Goal: Information Seeking & Learning: Learn about a topic

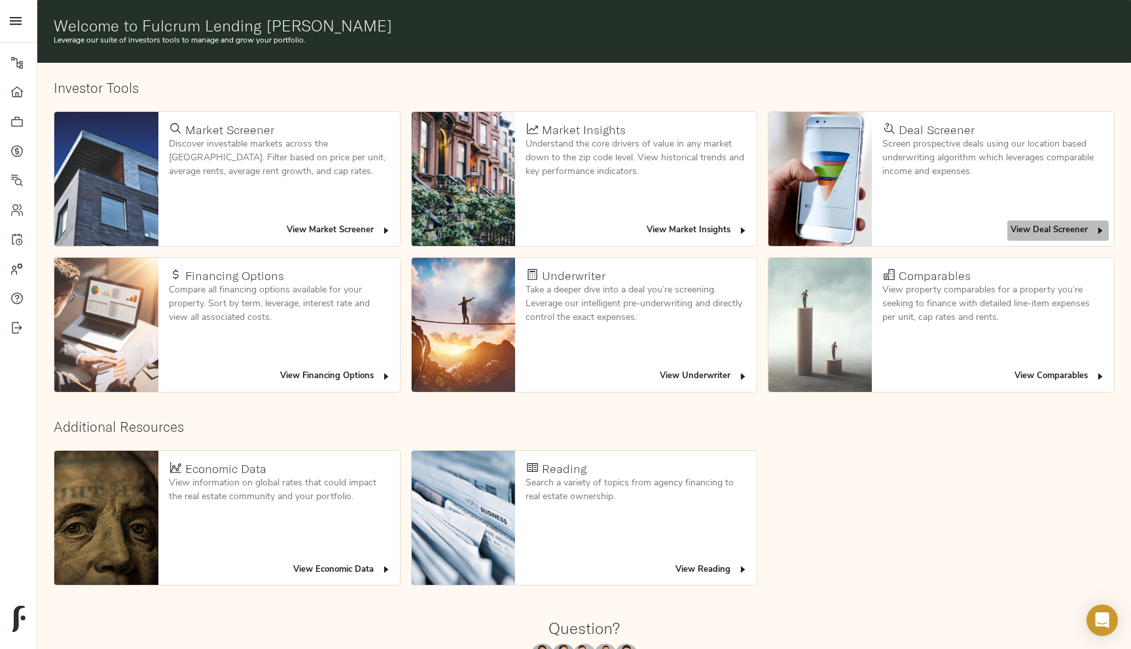
click at [1079, 236] on span "View Deal Screener" at bounding box center [1057, 230] width 95 height 15
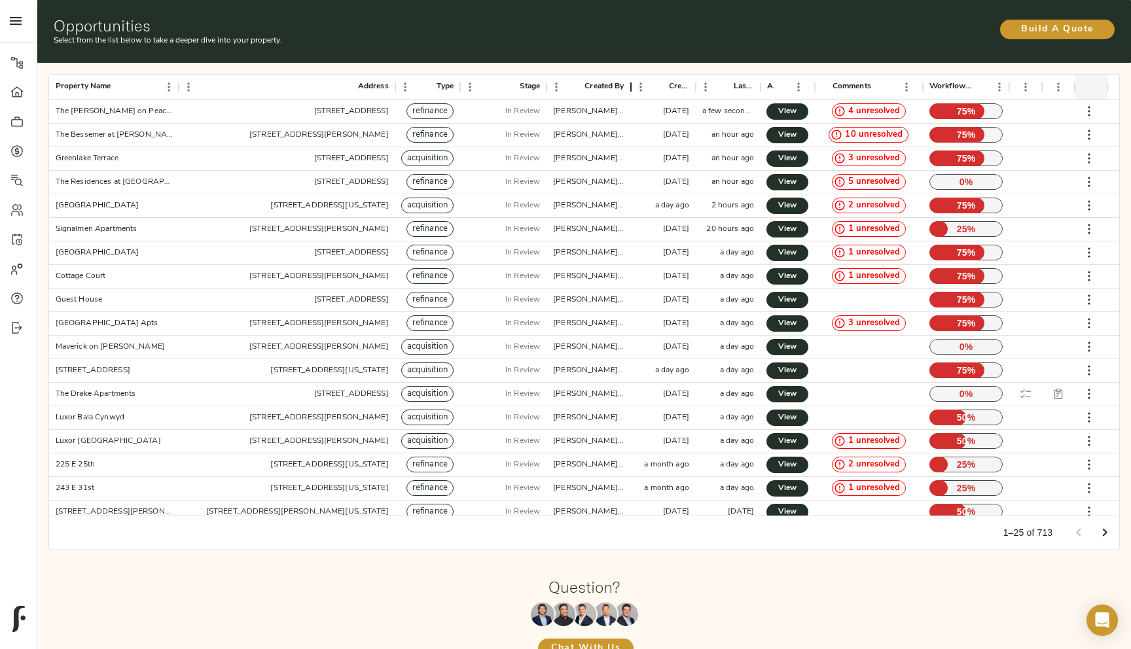
click at [633, 82] on div "Created By" at bounding box center [631, 87] width 16 height 26
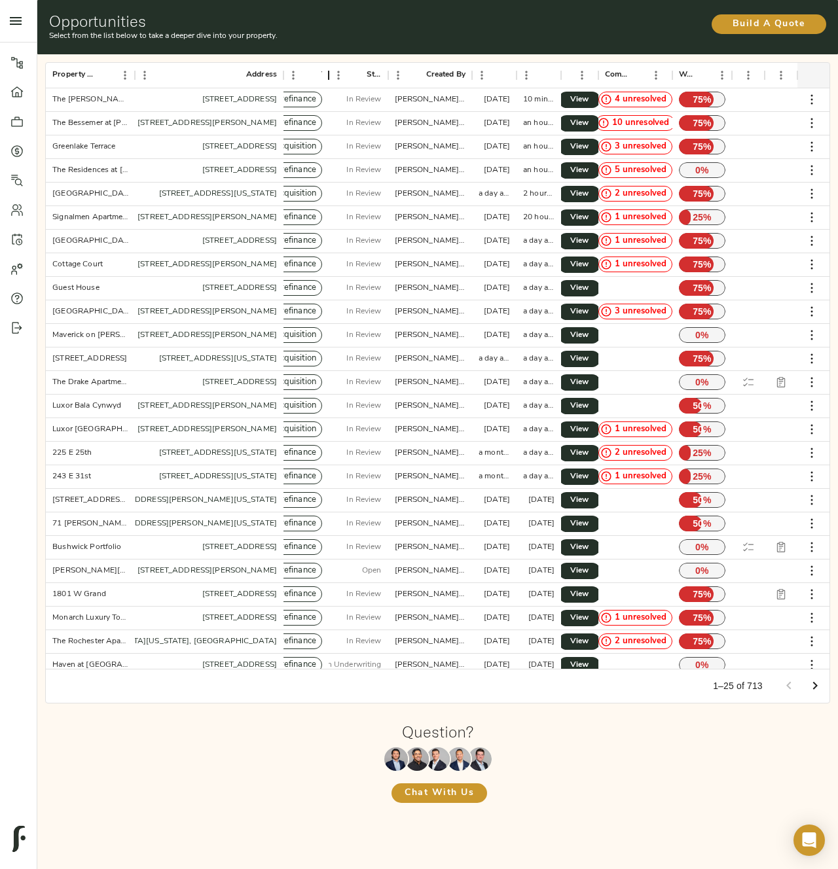
drag, startPoint x: 324, startPoint y: 72, endPoint x: 379, endPoint y: 75, distance: 55.0
click at [336, 75] on div "Type" at bounding box center [329, 75] width 16 height 26
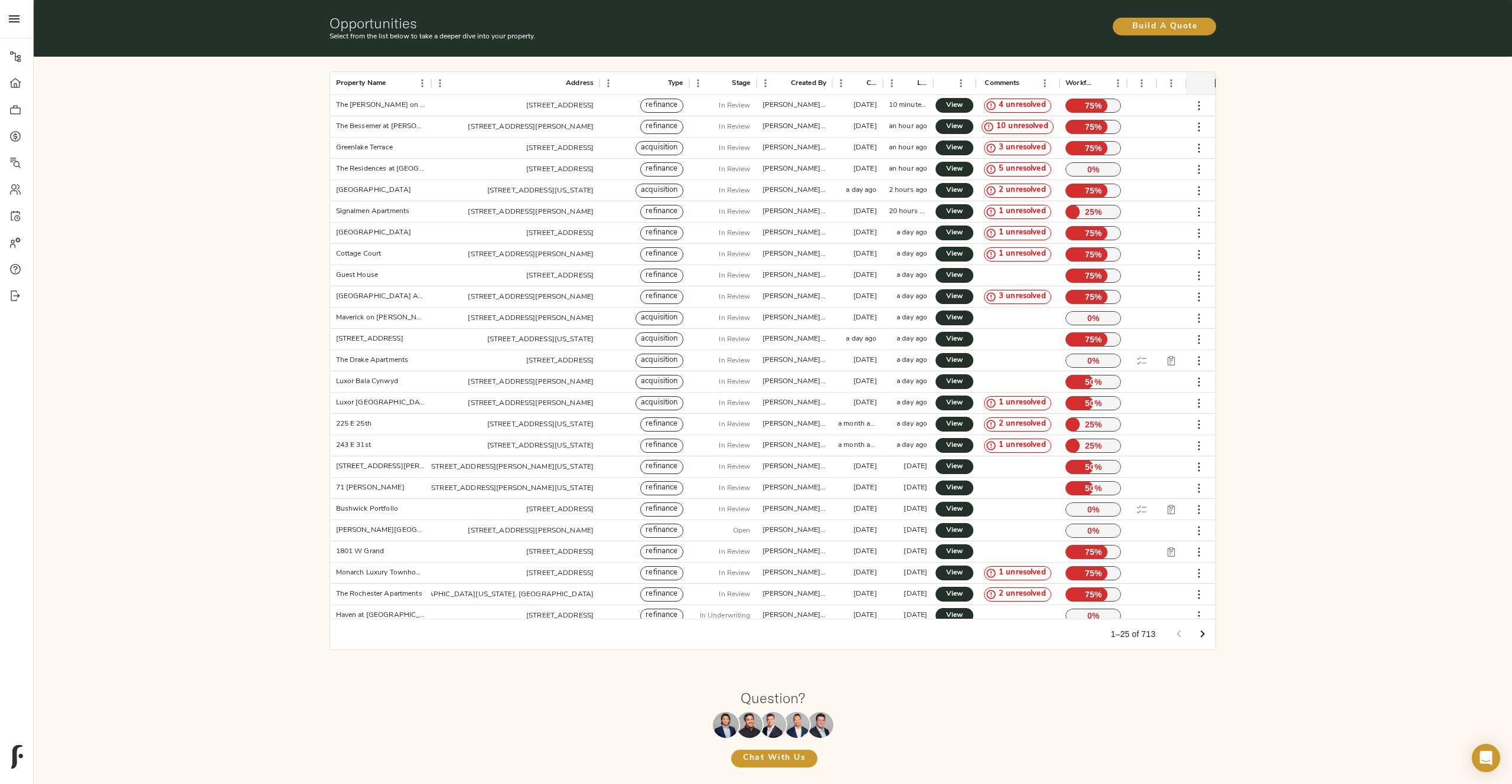
click at [1020, 395] on div "Property Name Address Type Stage Created By Created Last Updated Actions Commen…" at bounding box center [773, 361] width 1488 height 617
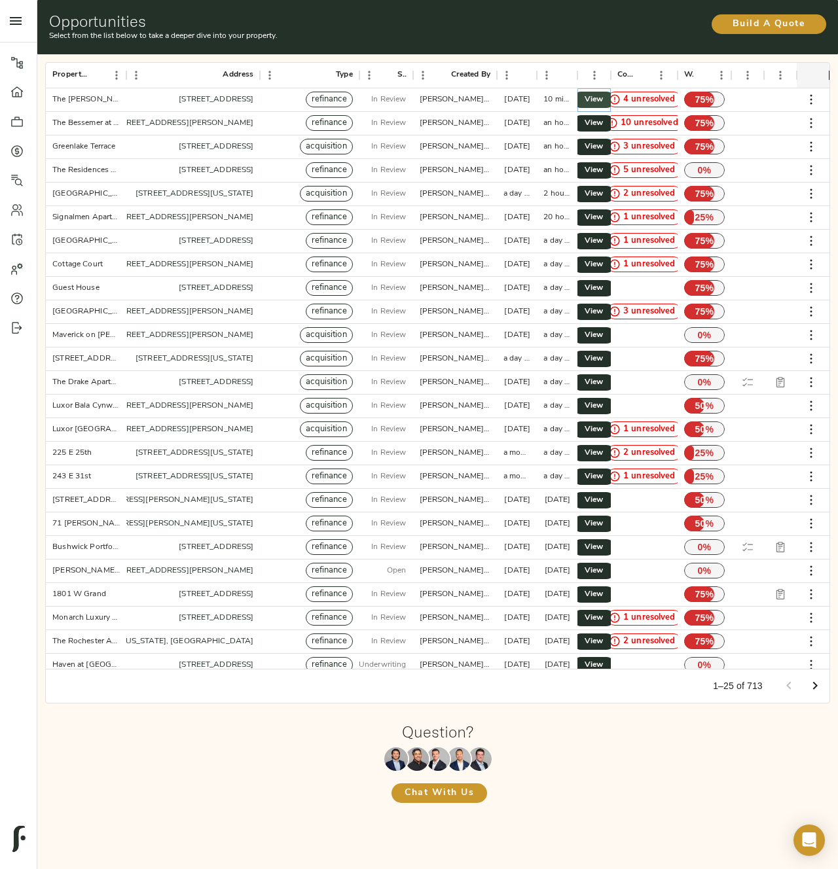
click at [595, 99] on span "View" at bounding box center [594, 100] width 16 height 14
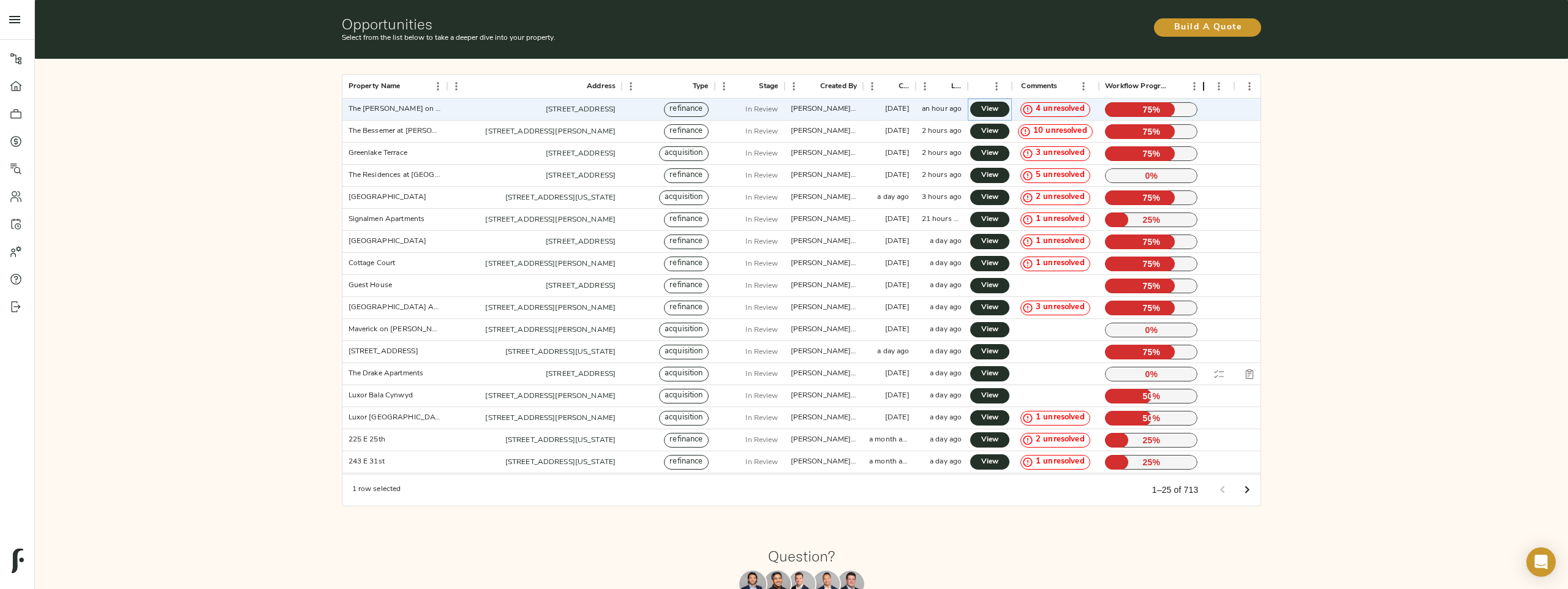
drag, startPoint x: 1170, startPoint y: 83, endPoint x: 1217, endPoint y: 90, distance: 47.5
click at [1058, 90] on div "Workflow Progress" at bounding box center [1204, 87] width 15 height 24
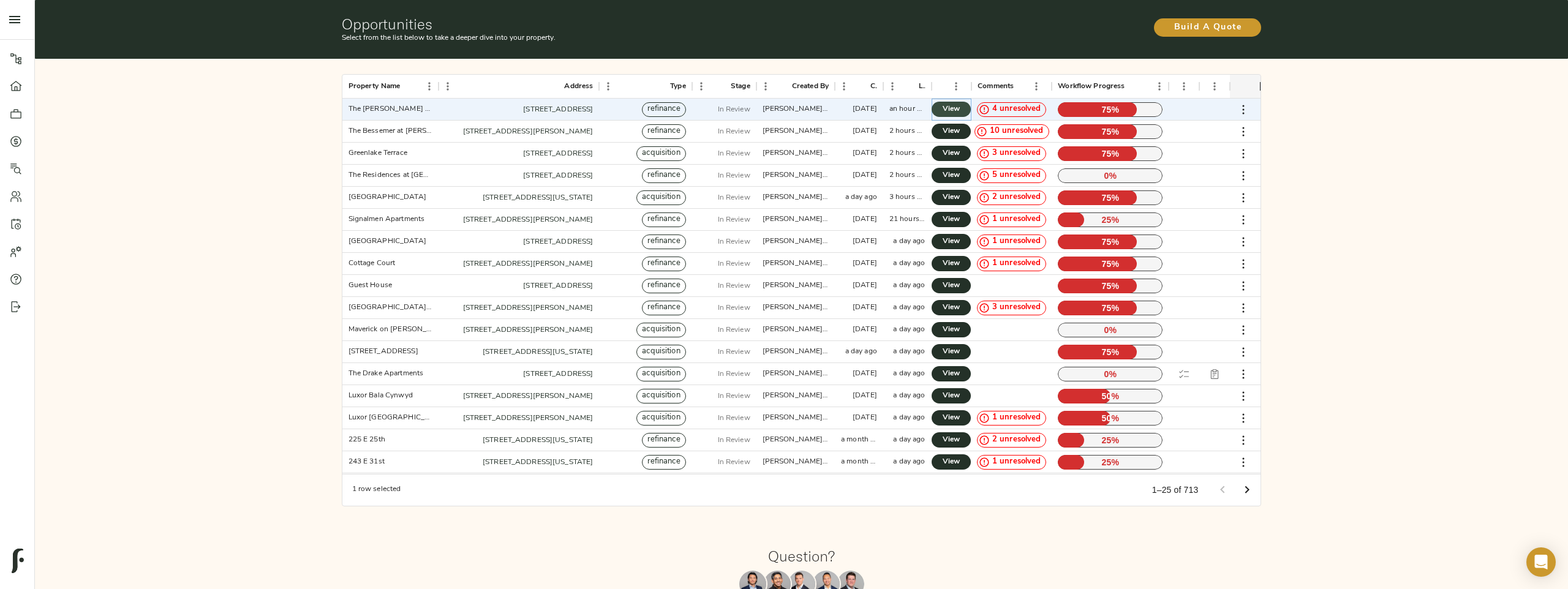
click at [947, 110] on span "View" at bounding box center [951, 110] width 15 height 13
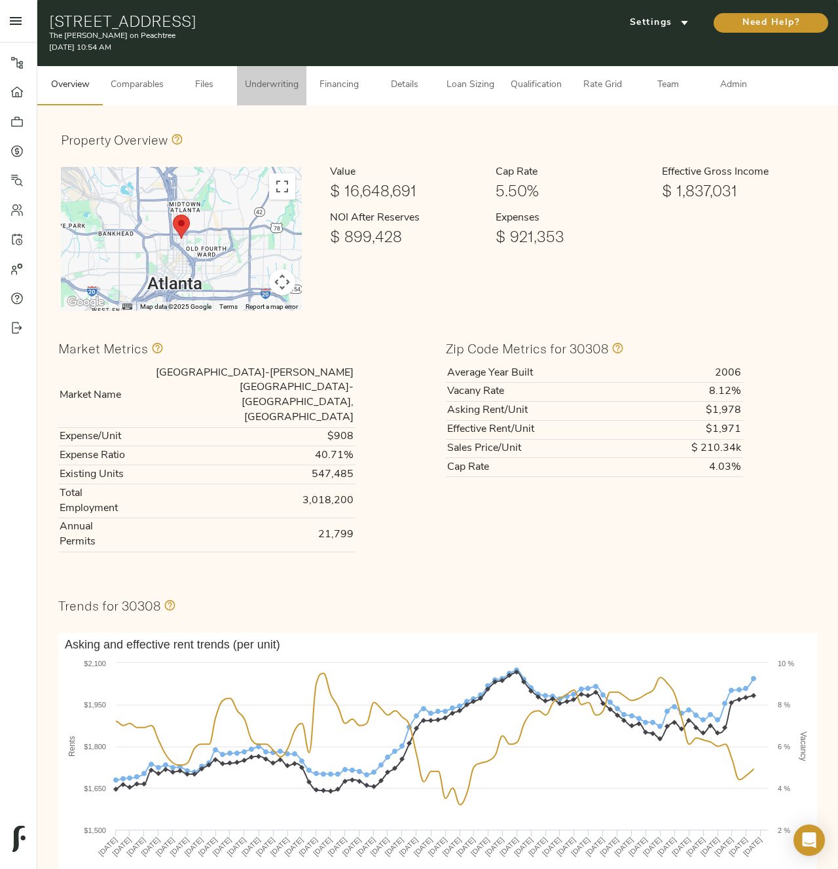
click at [277, 94] on button "Underwriting" at bounding box center [271, 85] width 69 height 39
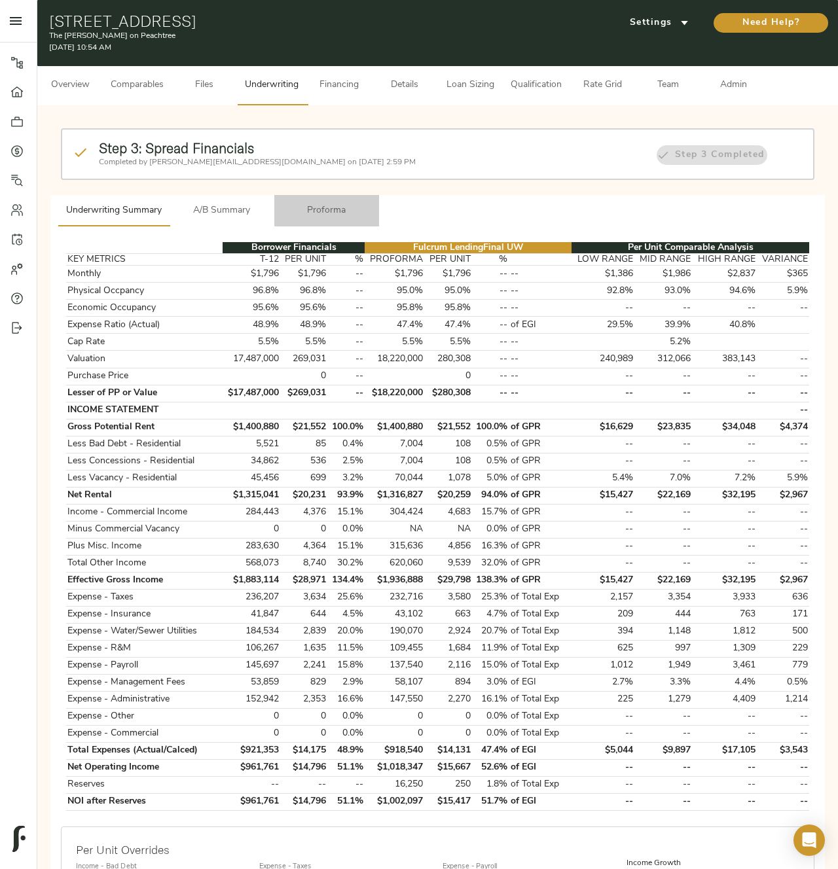
click at [319, 203] on span "Proforma" at bounding box center [326, 211] width 89 height 16
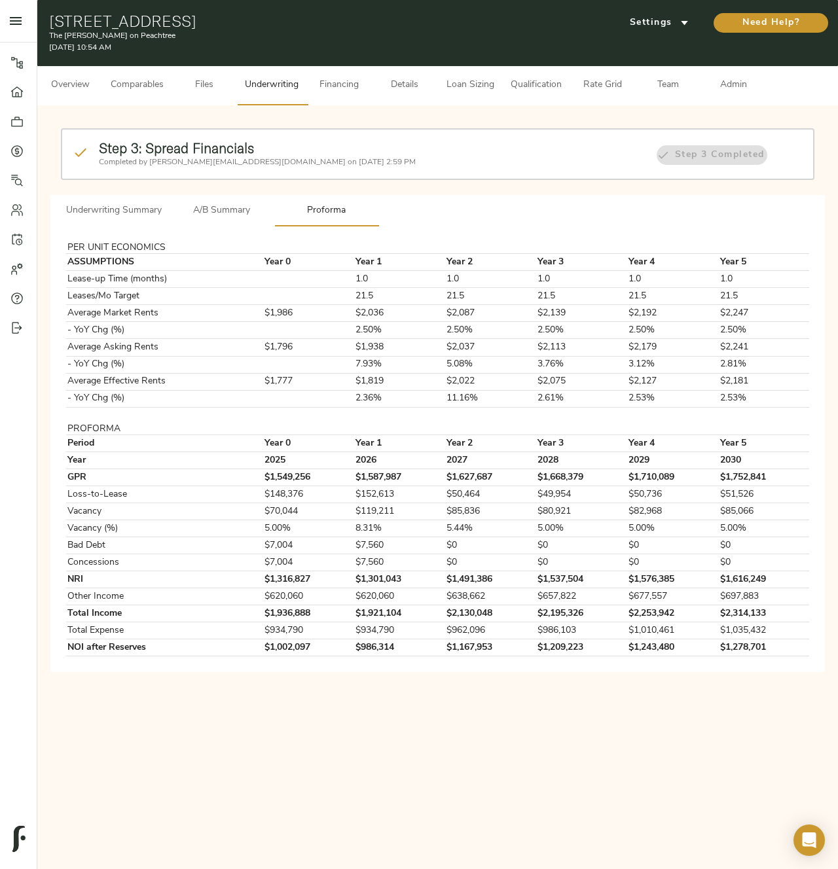
click at [232, 211] on span "A/B Summary" at bounding box center [221, 211] width 89 height 16
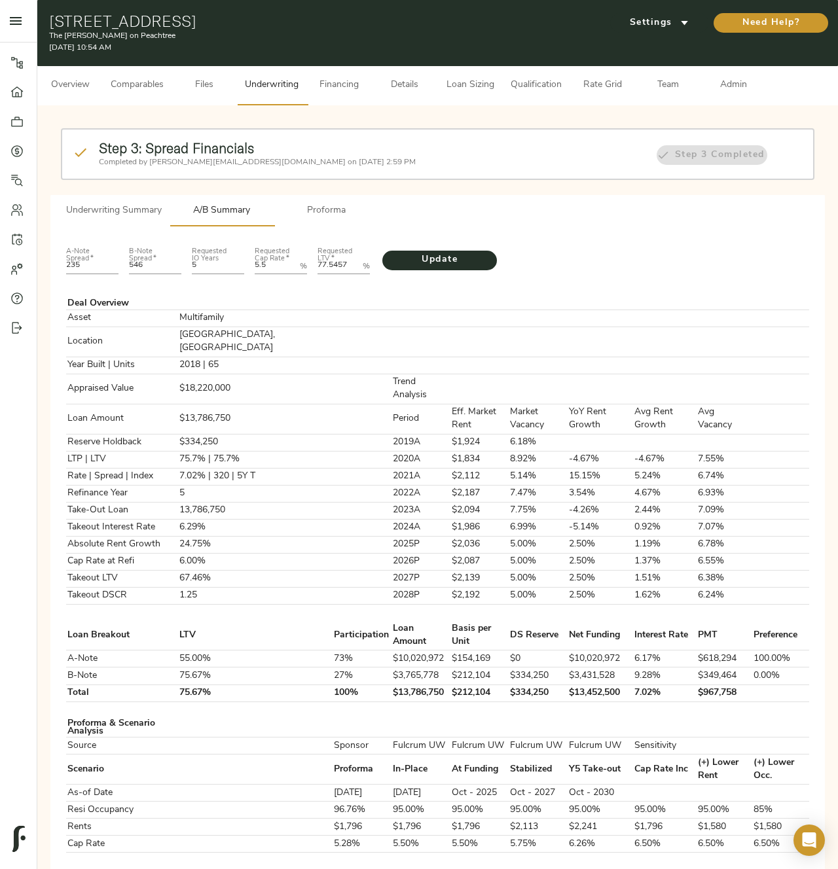
click at [139, 207] on span "Underwriting Summary" at bounding box center [114, 211] width 96 height 16
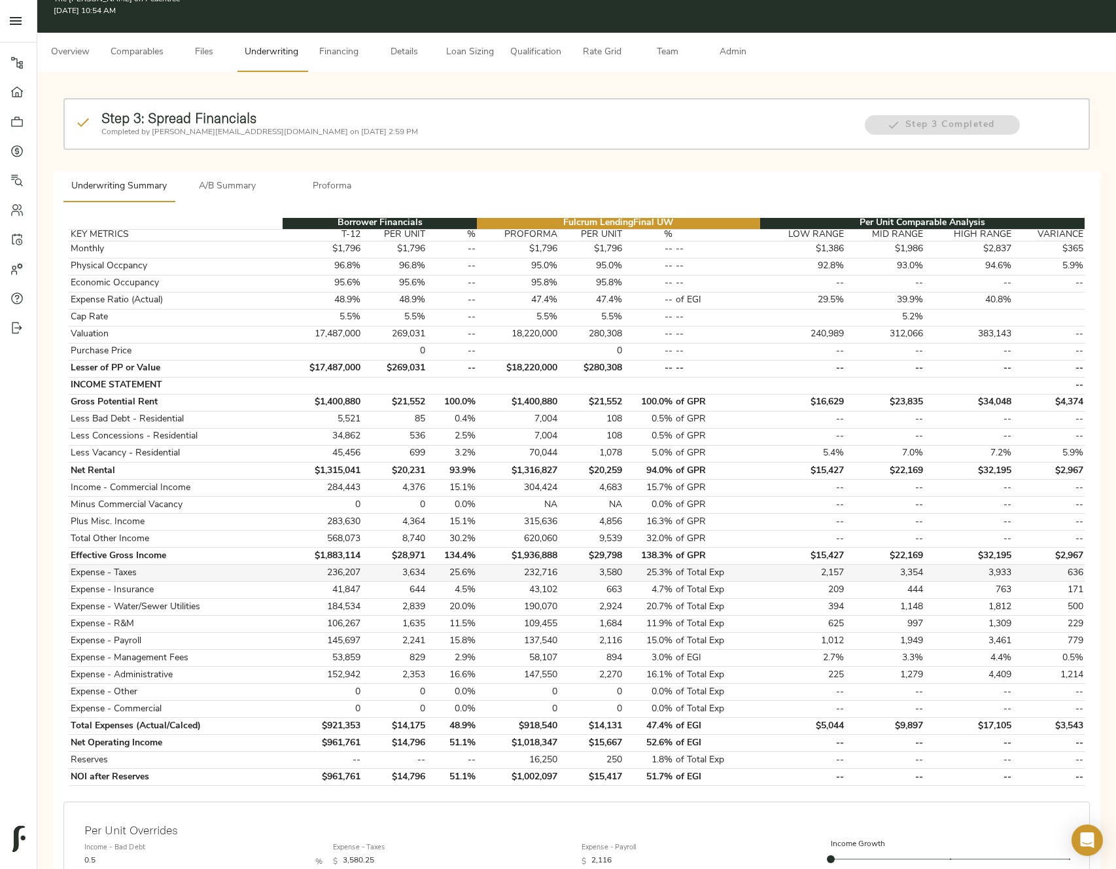
scroll to position [51, 0]
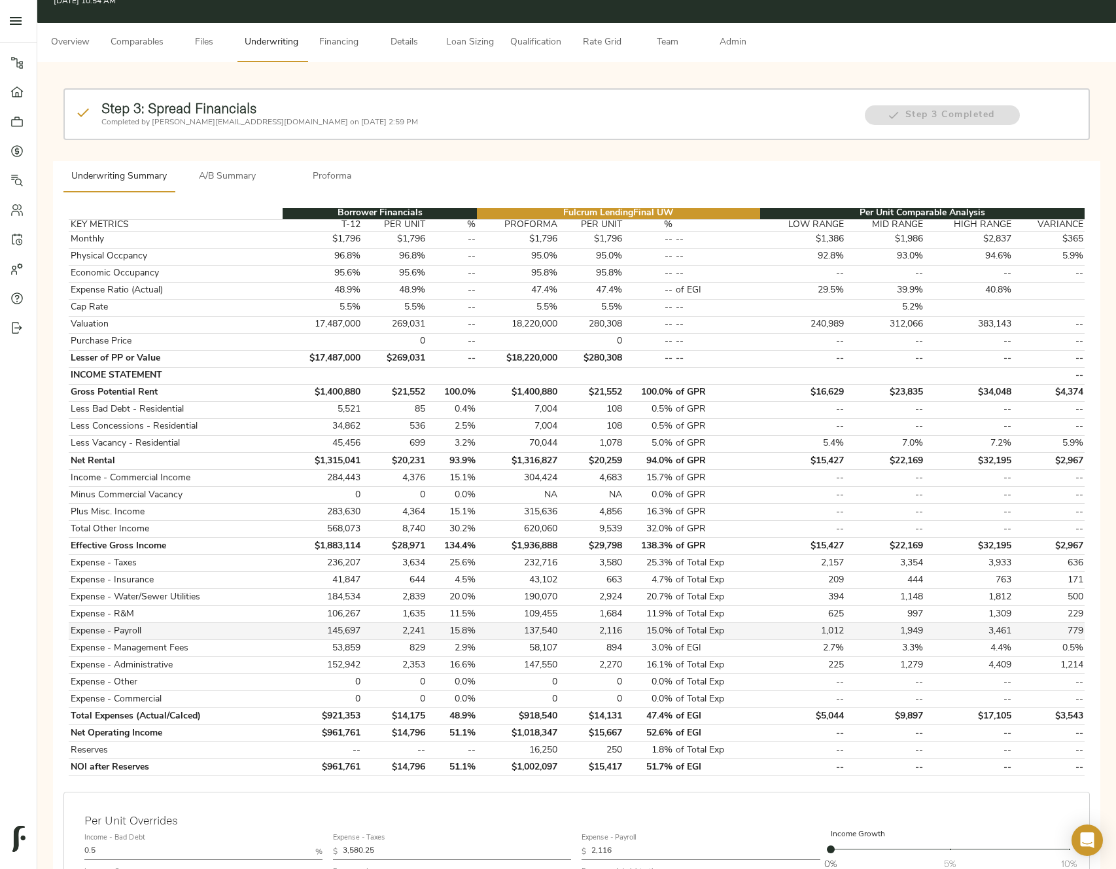
click at [316, 634] on td "145,697" at bounding box center [322, 631] width 79 height 17
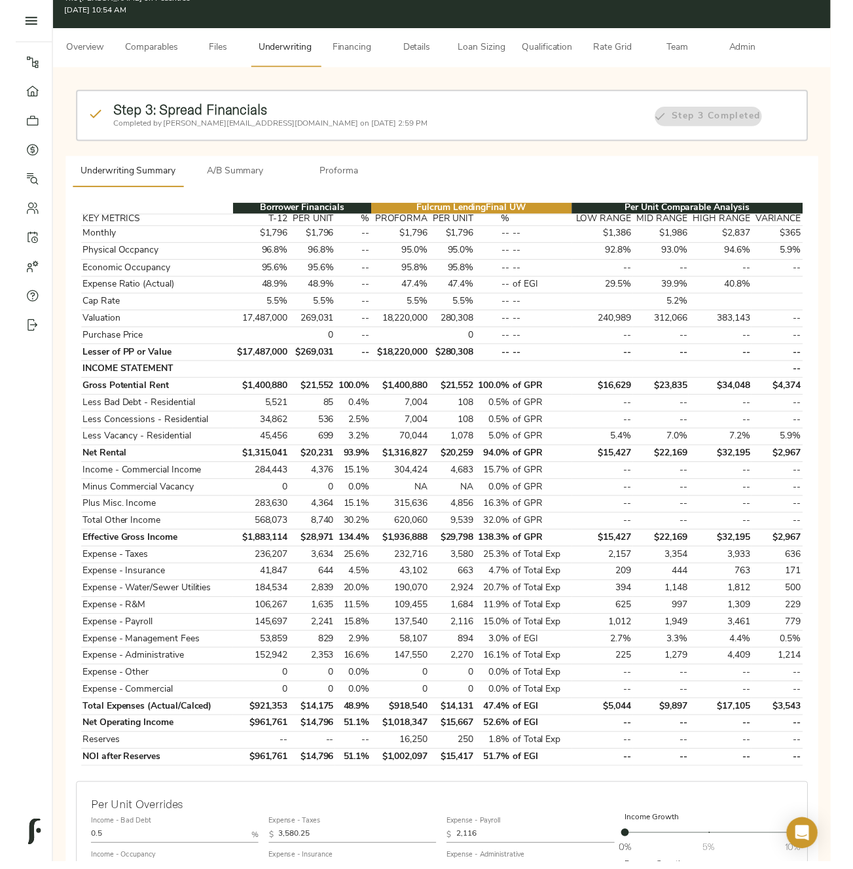
scroll to position [39, 0]
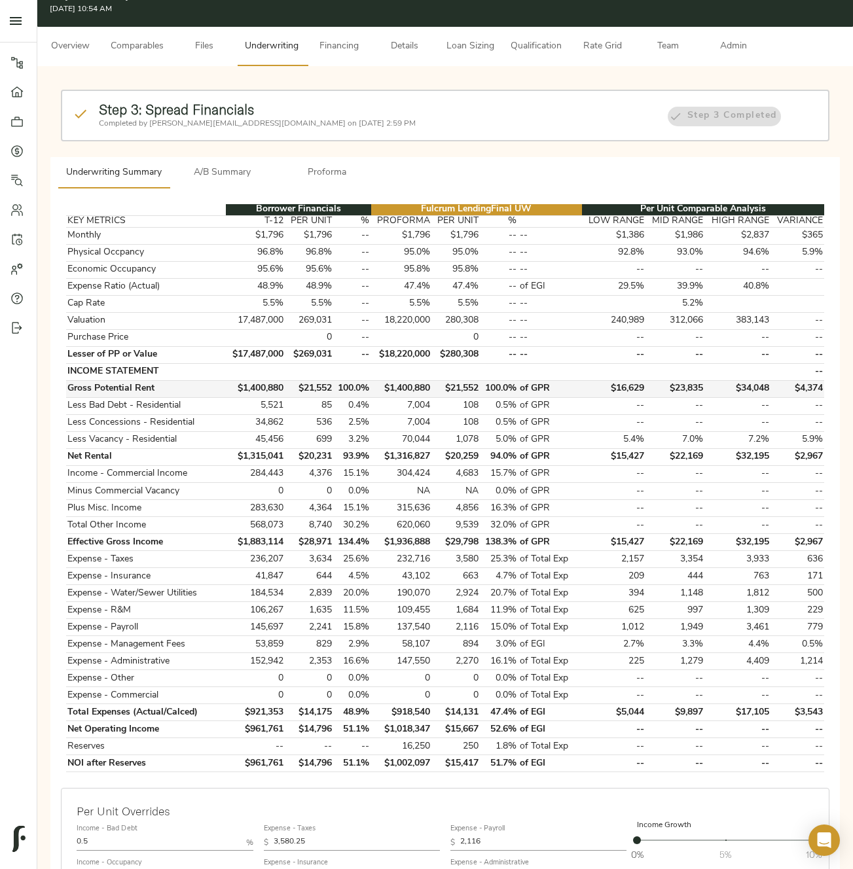
click at [386, 386] on td "$1,400,880" at bounding box center [401, 388] width 61 height 17
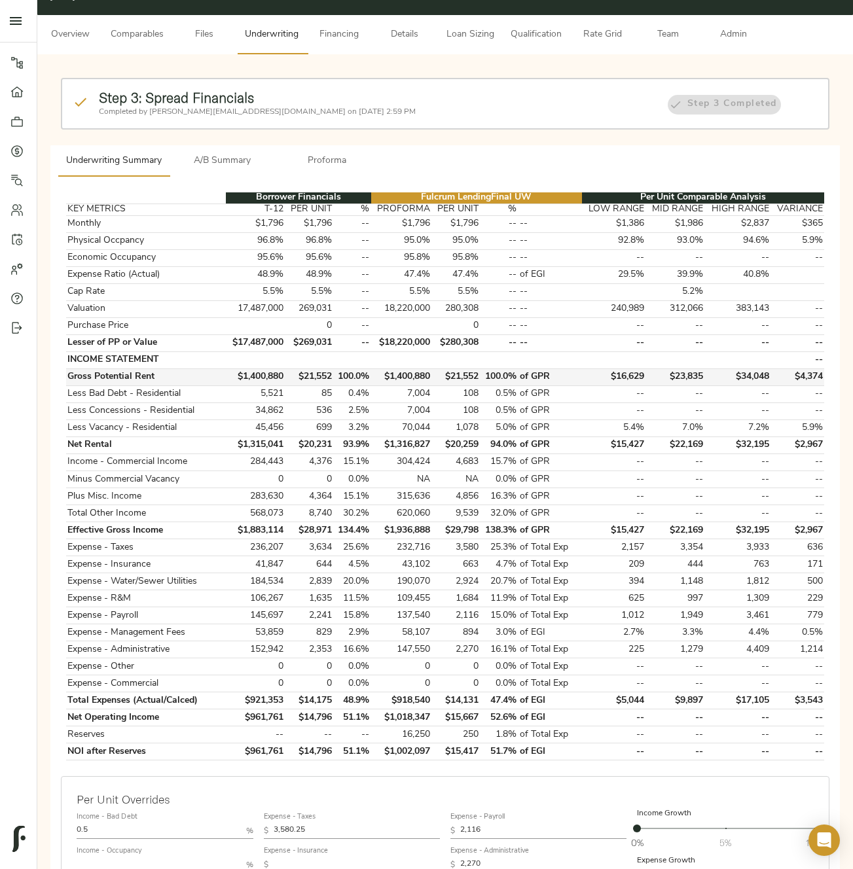
scroll to position [56, 0]
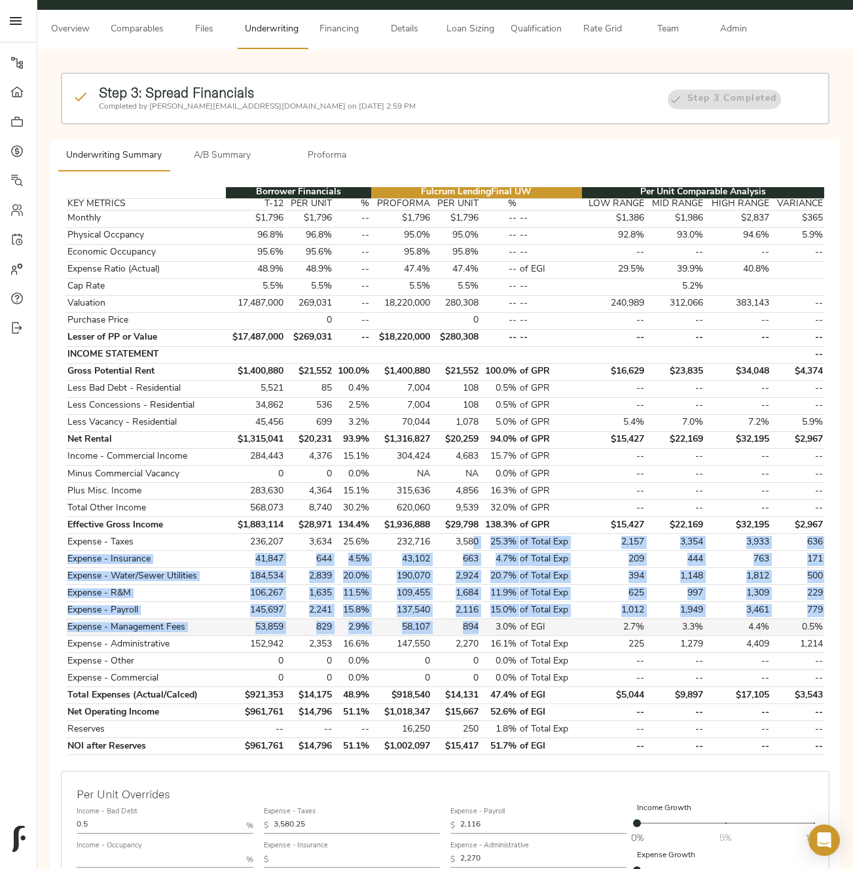
drag, startPoint x: 476, startPoint y: 536, endPoint x: 480, endPoint y: 627, distance: 91.7
click at [480, 627] on tbody "Monthly $1,796 $1,796 -- $1,796 $1,796 -- -- $1,386 $1,986 $2,837 $365 Physical…" at bounding box center [445, 482] width 758 height 545
click at [480, 627] on td "894" at bounding box center [456, 627] width 48 height 17
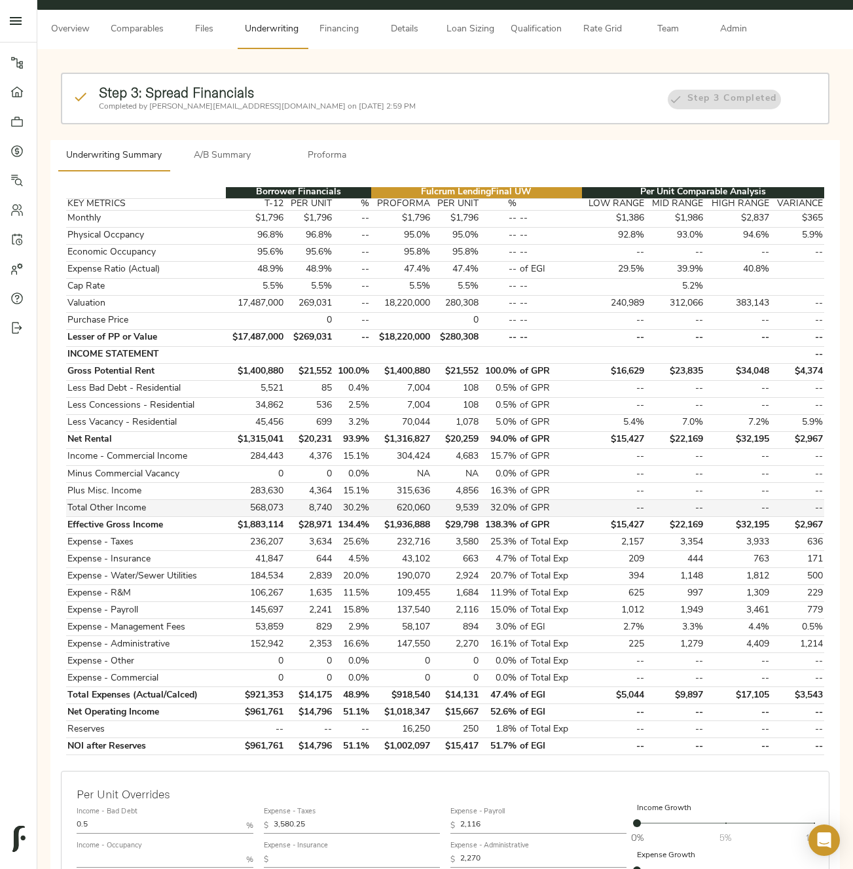
click at [467, 512] on td "9,539" at bounding box center [456, 508] width 48 height 17
click at [464, 510] on td "9,539" at bounding box center [456, 508] width 48 height 17
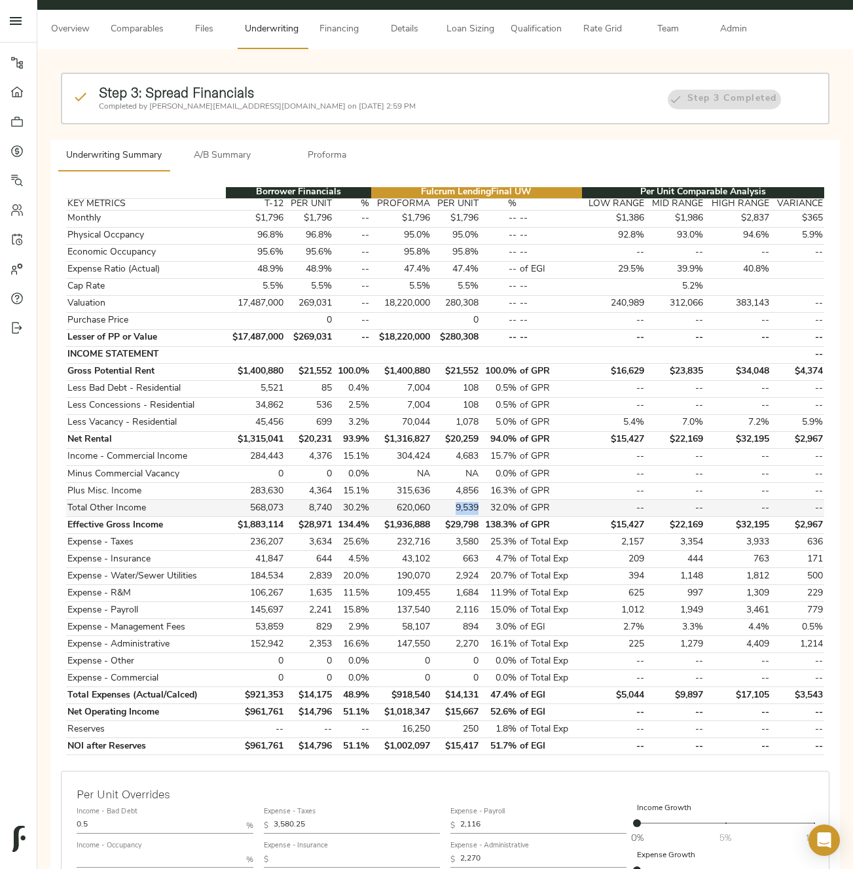
click at [464, 510] on td "9,539" at bounding box center [456, 508] width 48 height 17
click at [414, 374] on td "$1,400,880" at bounding box center [401, 371] width 61 height 17
drag, startPoint x: 442, startPoint y: 374, endPoint x: 387, endPoint y: 374, distance: 55.6
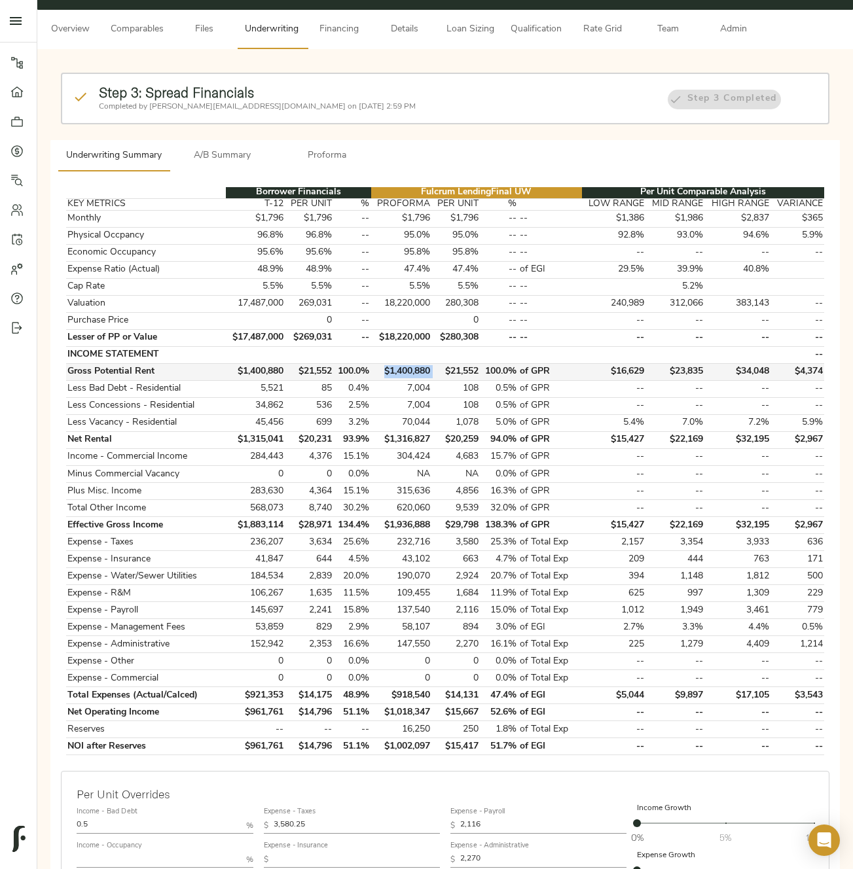
click at [387, 374] on tr "Gross Potential Rent $1,400,880 $21,552 100.0% $1,400,880 $21,552 100.0% of GPR…" at bounding box center [445, 371] width 758 height 17
click at [473, 631] on td "894" at bounding box center [456, 627] width 48 height 17
drag, startPoint x: 499, startPoint y: 627, endPoint x: 539, endPoint y: 628, distance: 39.9
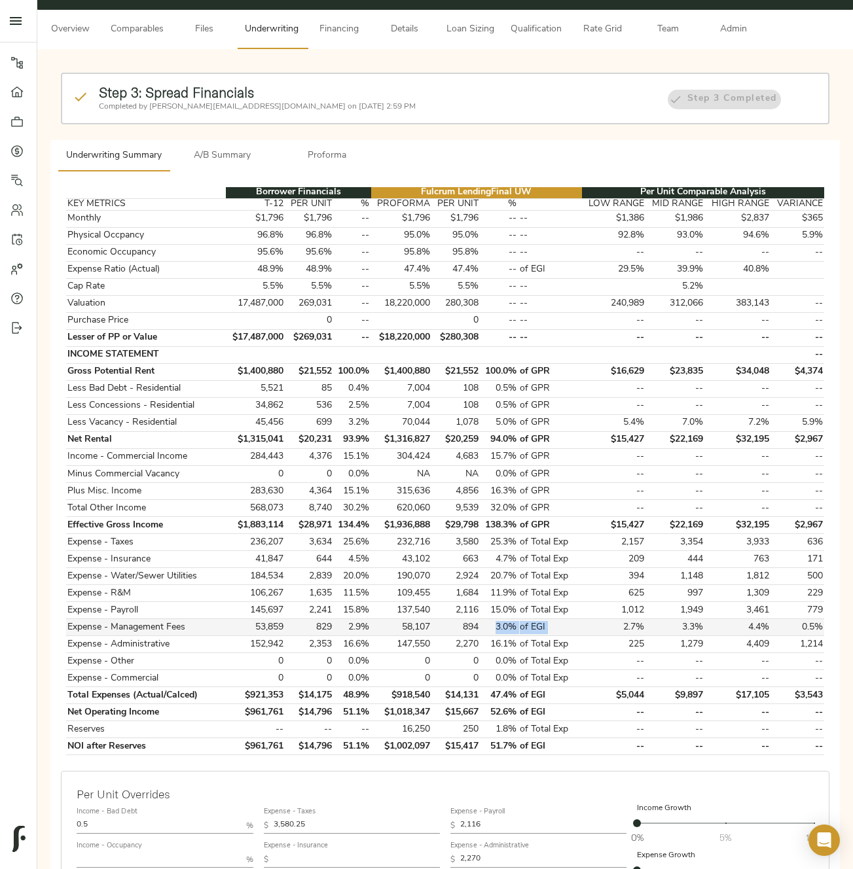
click at [539, 628] on tr "Expense - Management Fees 53,859 829 2.9% 58,107 894 3.0% of EGI 2.7% 3.3% 4.4%…" at bounding box center [445, 627] width 758 height 17
click at [467, 625] on td "894" at bounding box center [456, 627] width 48 height 17
drag, startPoint x: 491, startPoint y: 629, endPoint x: 513, endPoint y: 630, distance: 21.6
click at [513, 630] on td "3.0%" at bounding box center [499, 627] width 38 height 17
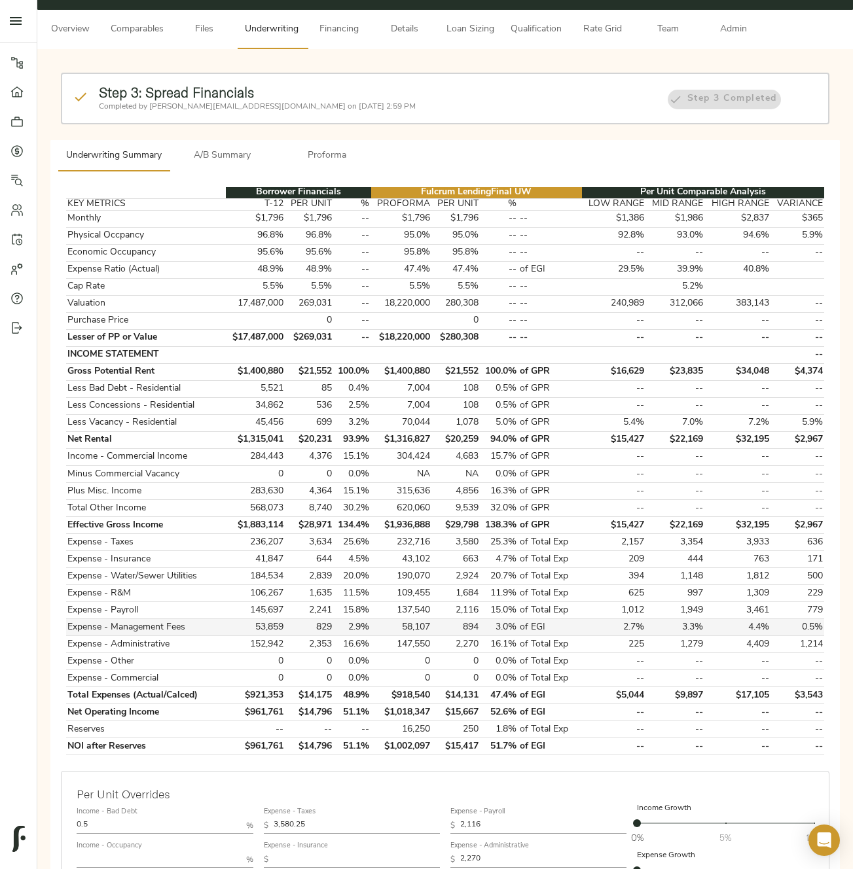
click at [467, 626] on td "894" at bounding box center [456, 627] width 48 height 17
click at [469, 628] on td "894" at bounding box center [456, 627] width 48 height 17
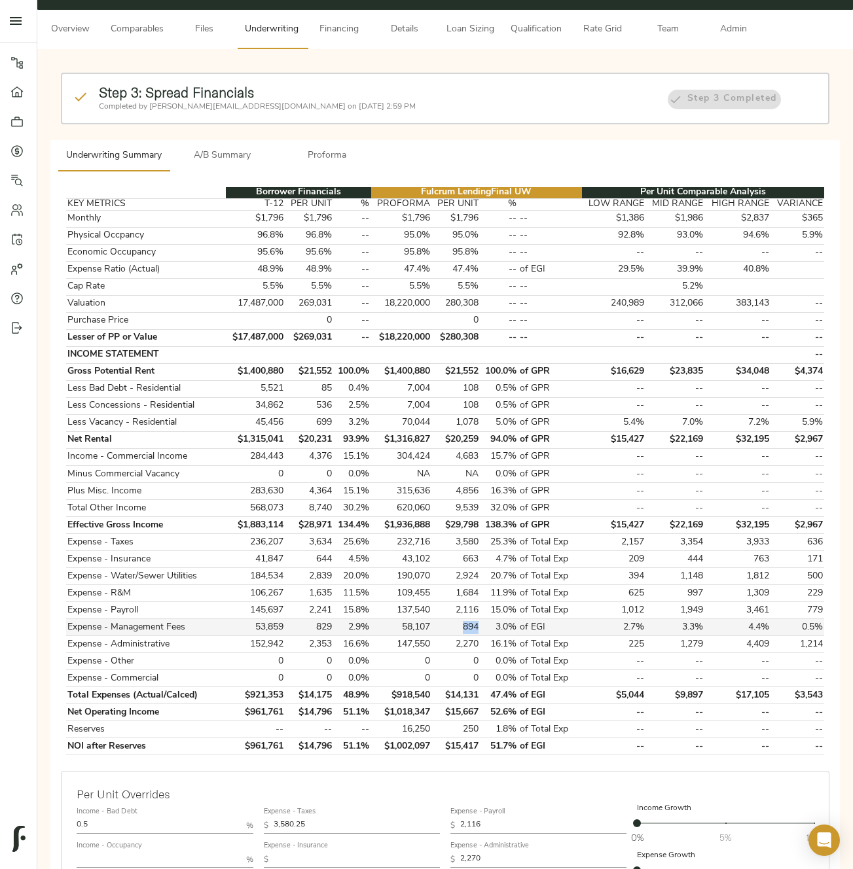
click at [469, 628] on td "894" at bounding box center [456, 627] width 48 height 17
click at [463, 528] on td "$29,798" at bounding box center [456, 525] width 48 height 17
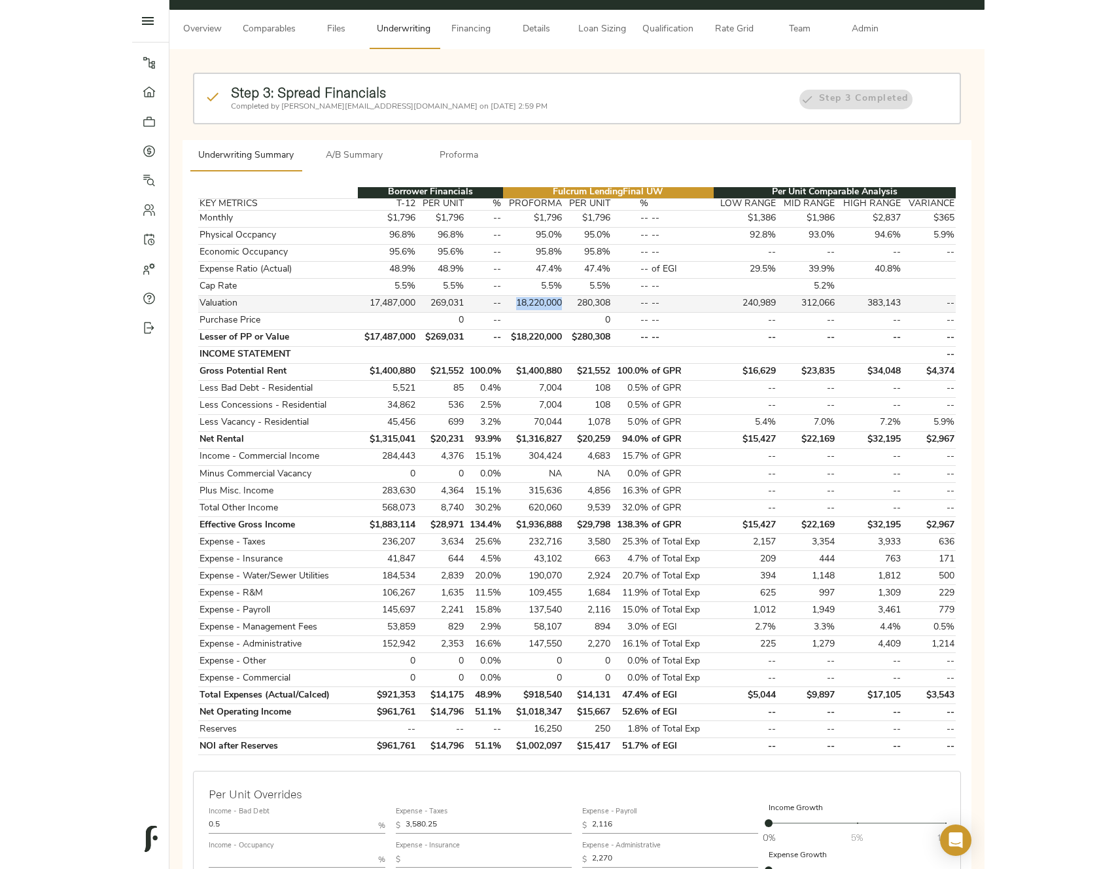
scroll to position [72, 0]
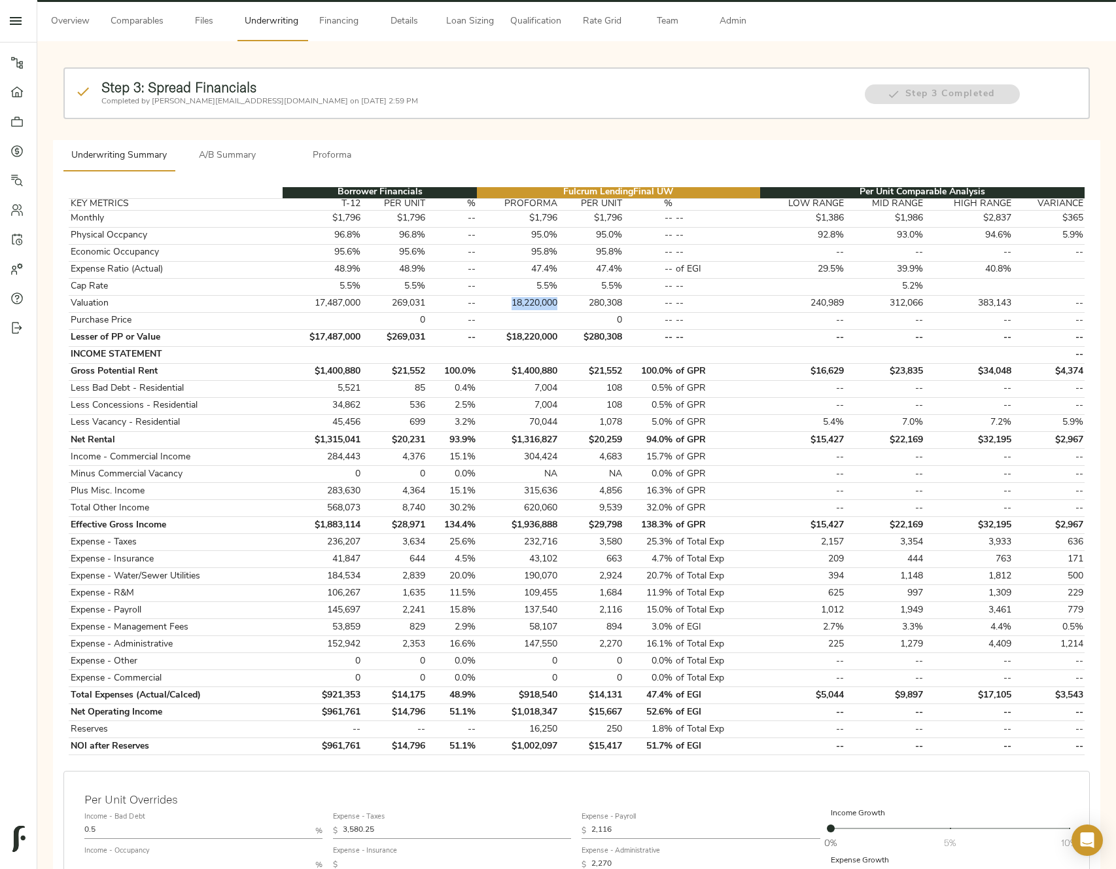
click at [139, 26] on span "Comparables" at bounding box center [137, 22] width 53 height 16
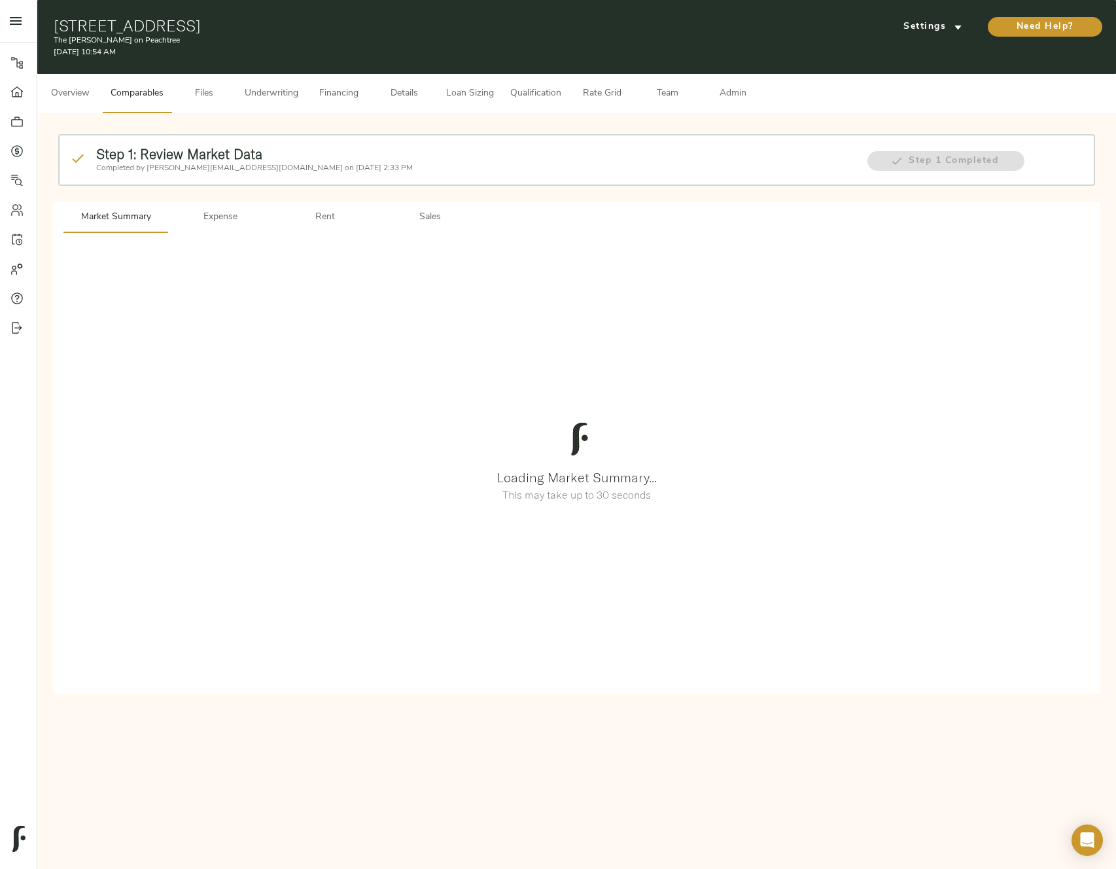
click at [333, 168] on p "Completed by [PERSON_NAME][EMAIL_ADDRESS][DOMAIN_NAME] on [DATE] 2:33 PM" at bounding box center [475, 168] width 758 height 12
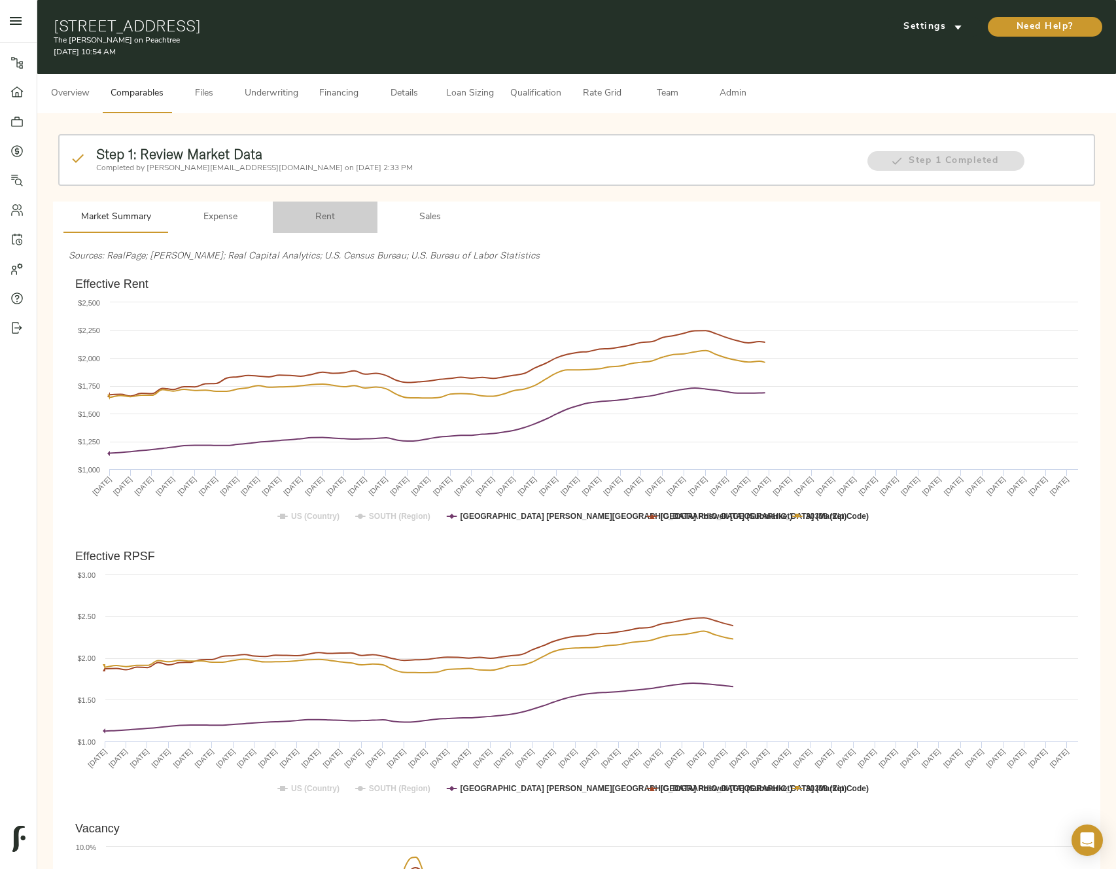
click at [327, 217] on span "Rent" at bounding box center [325, 217] width 89 height 16
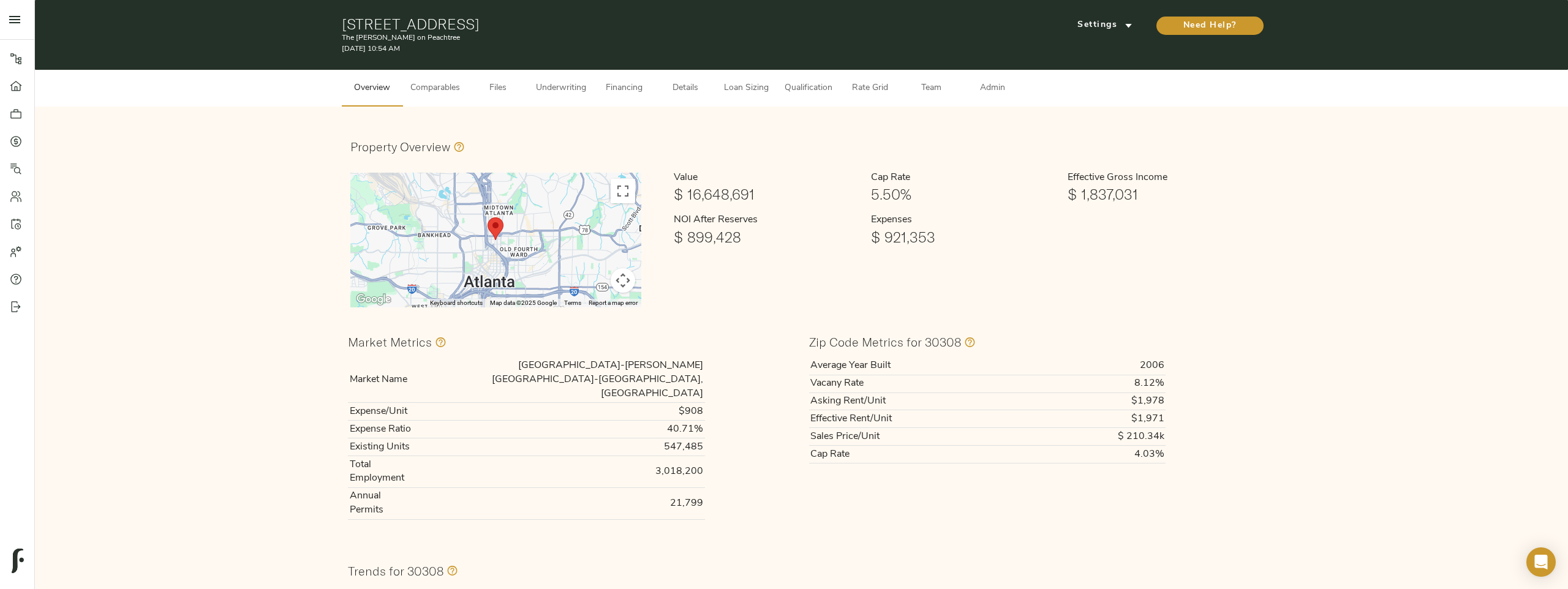
click at [814, 98] on button "Qualification" at bounding box center [808, 88] width 63 height 37
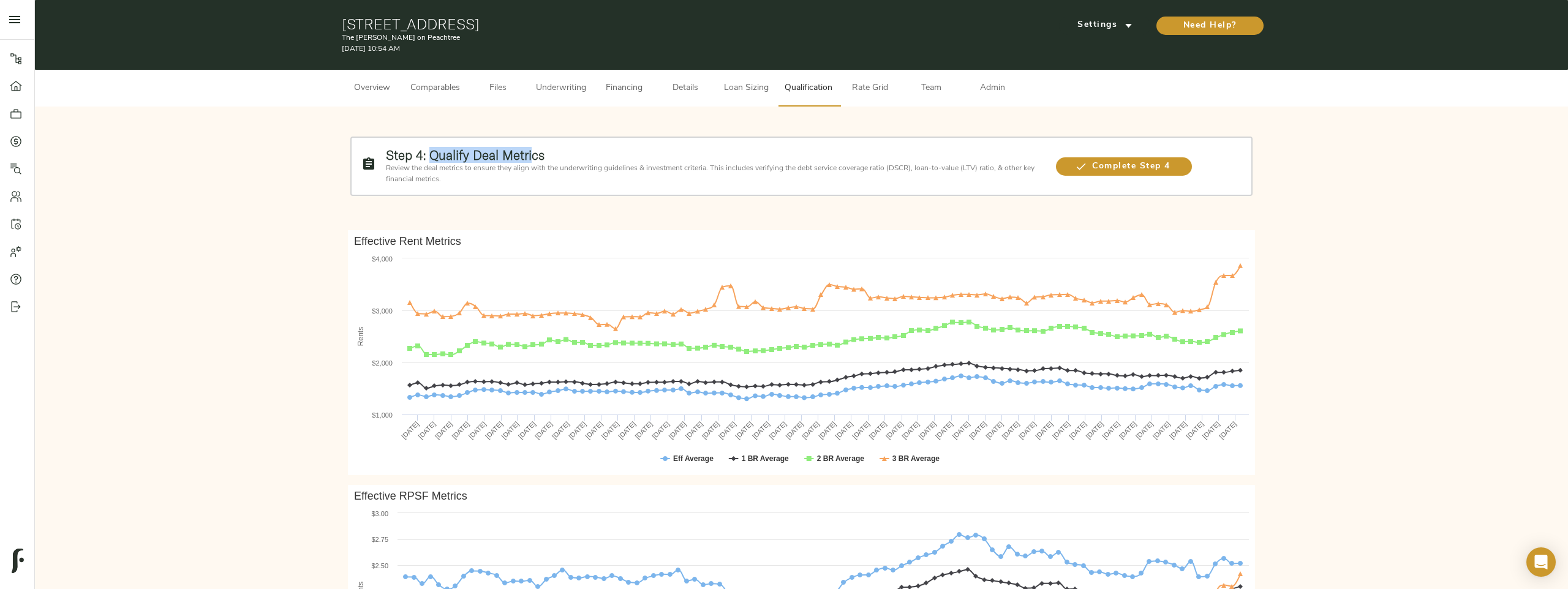
drag, startPoint x: 433, startPoint y: 158, endPoint x: 535, endPoint y: 158, distance: 102.0
click at [535, 158] on strong "Step 4: Qualify Deal Metrics" at bounding box center [464, 155] width 158 height 16
click at [545, 179] on p "Review the deal metrics to ensure they align with the underwriting guidelines &…" at bounding box center [714, 174] width 658 height 22
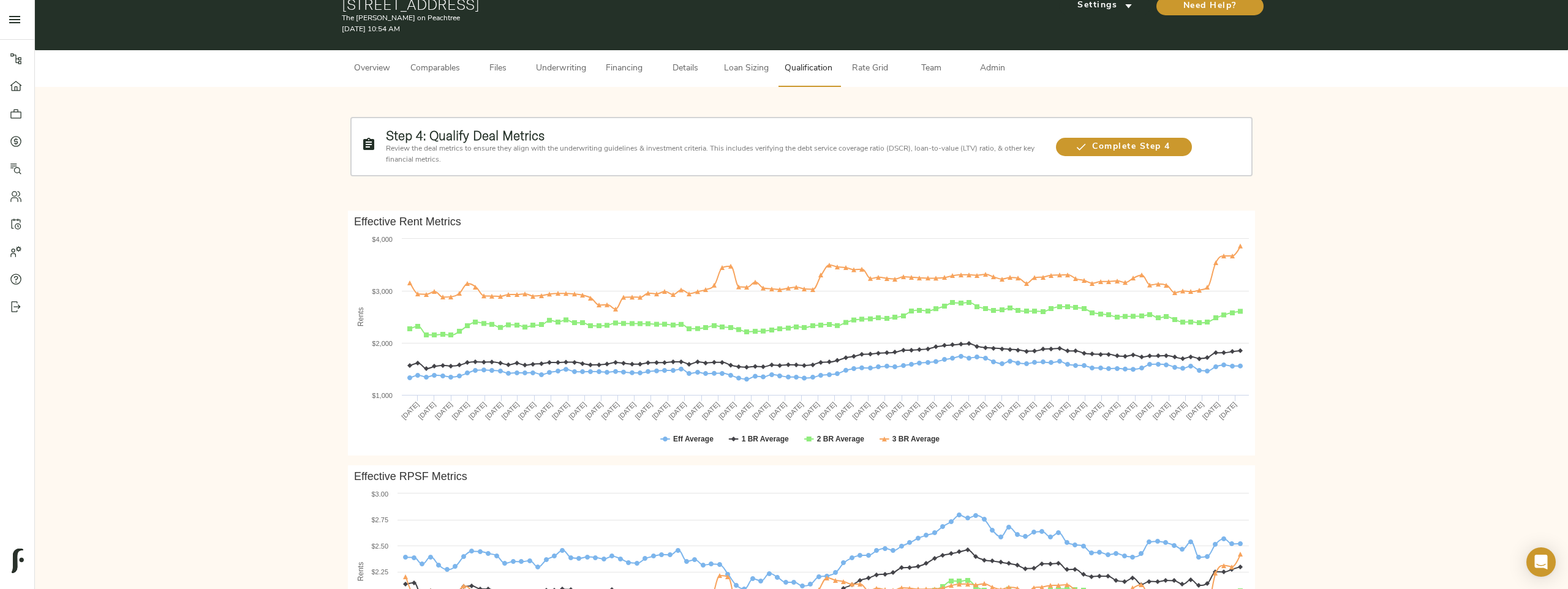
scroll to position [25, 0]
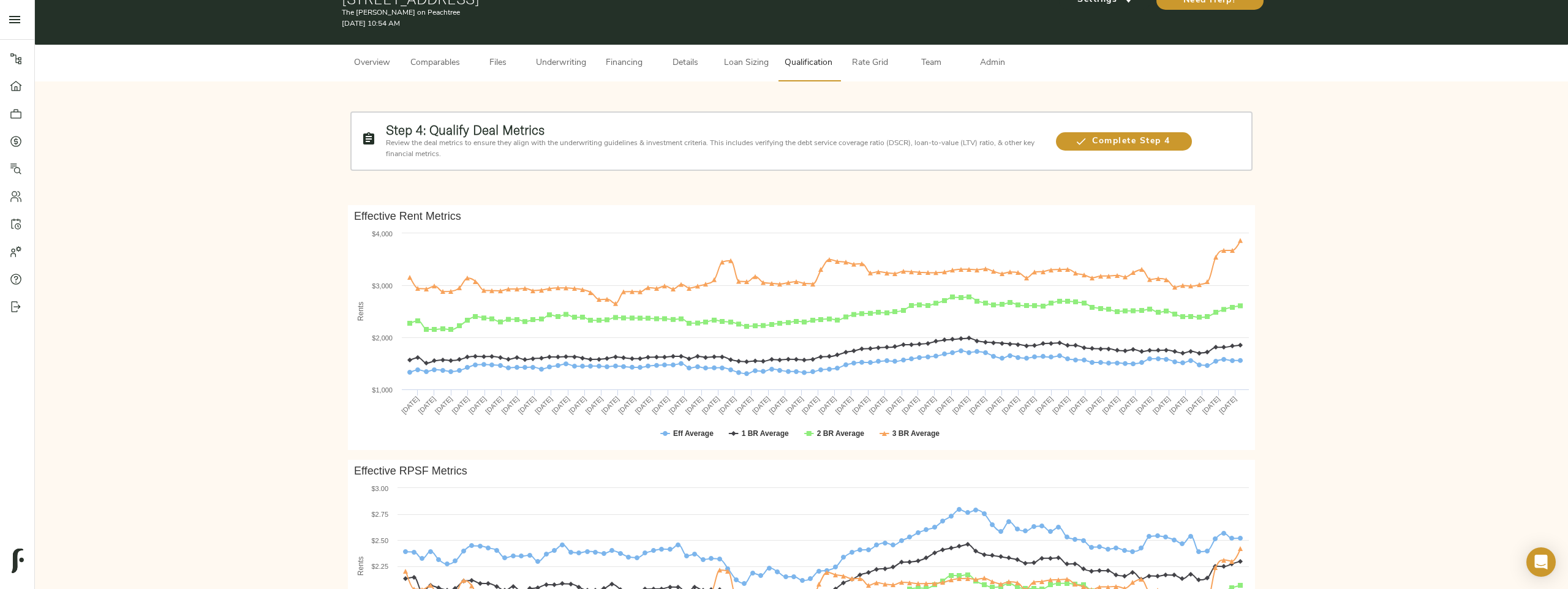
click at [1287, 237] on div "Step 4: Qualify Deal Metrics Review the deal metrics to ensure they align with …" at bounding box center [801, 534] width 1509 height 881
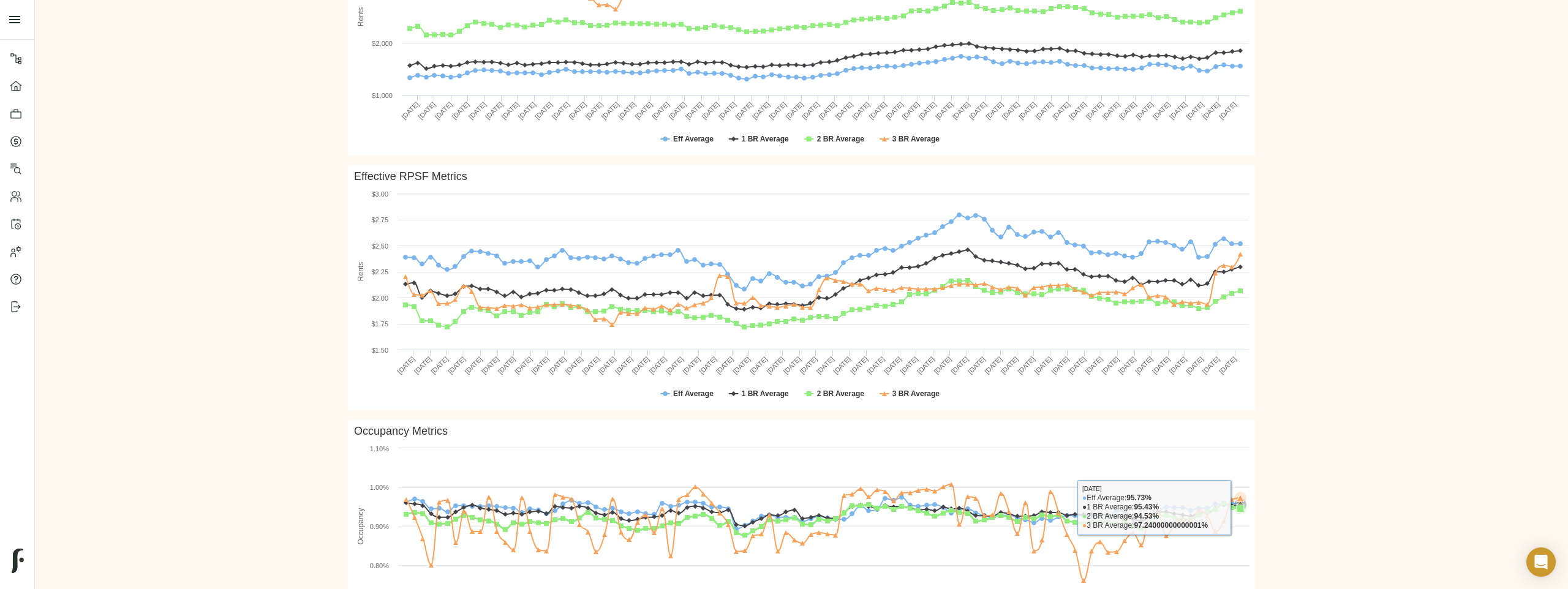
scroll to position [0, 0]
